Goal: Task Accomplishment & Management: Manage account settings

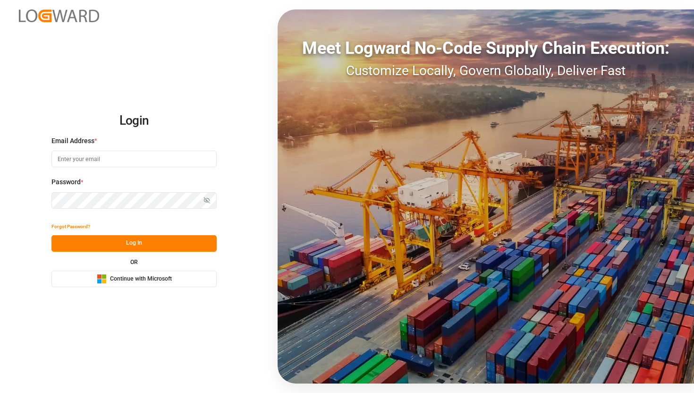
click at [159, 272] on button "Microsoft Logo Continue with Microsoft" at bounding box center [133, 278] width 165 height 17
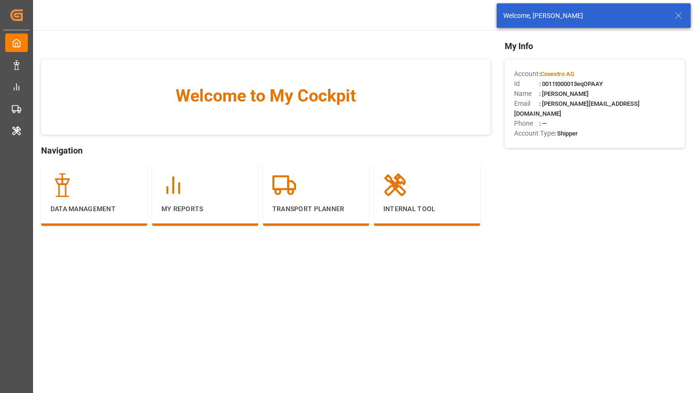
click at [684, 23] on div "Welcome, Samitha Hemanth" at bounding box center [594, 15] width 194 height 25
click at [682, 15] on icon at bounding box center [678, 15] width 11 height 11
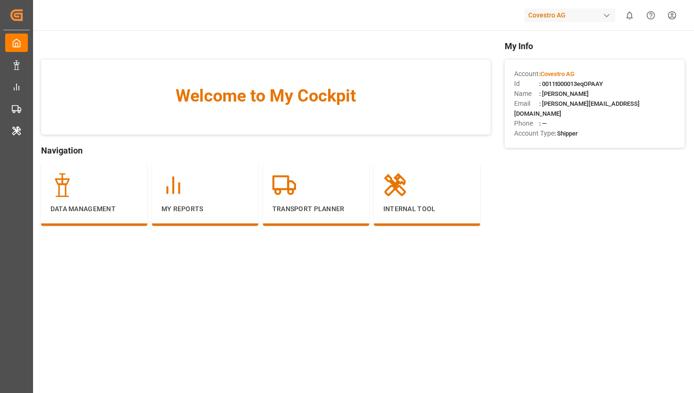
click at [560, 16] on div "Covestro AG" at bounding box center [569, 15] width 91 height 14
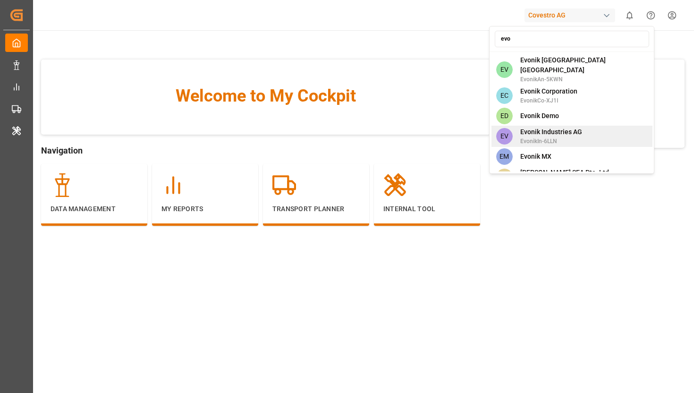
type input "evo"
click at [563, 137] on span "EvonikIn-6LLN" at bounding box center [551, 141] width 62 height 8
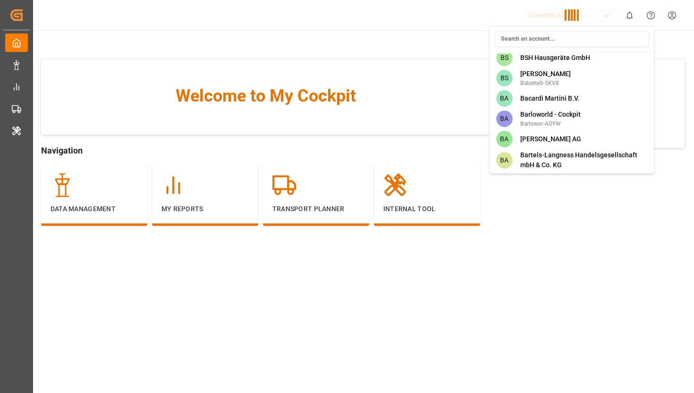
scroll to position [2554, 0]
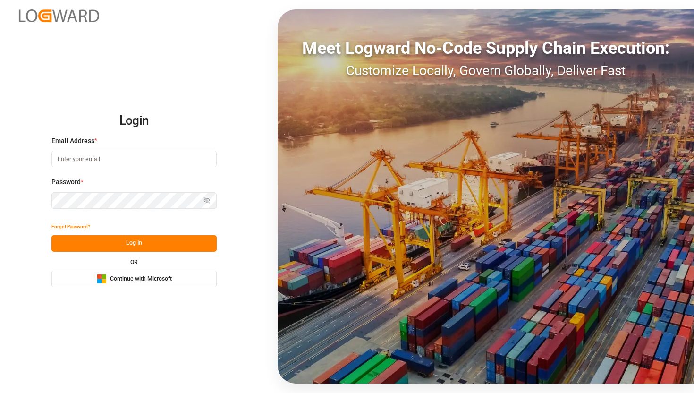
click at [156, 275] on span "Continue with Microsoft" at bounding box center [141, 279] width 62 height 8
